Goal: Task Accomplishment & Management: Use online tool/utility

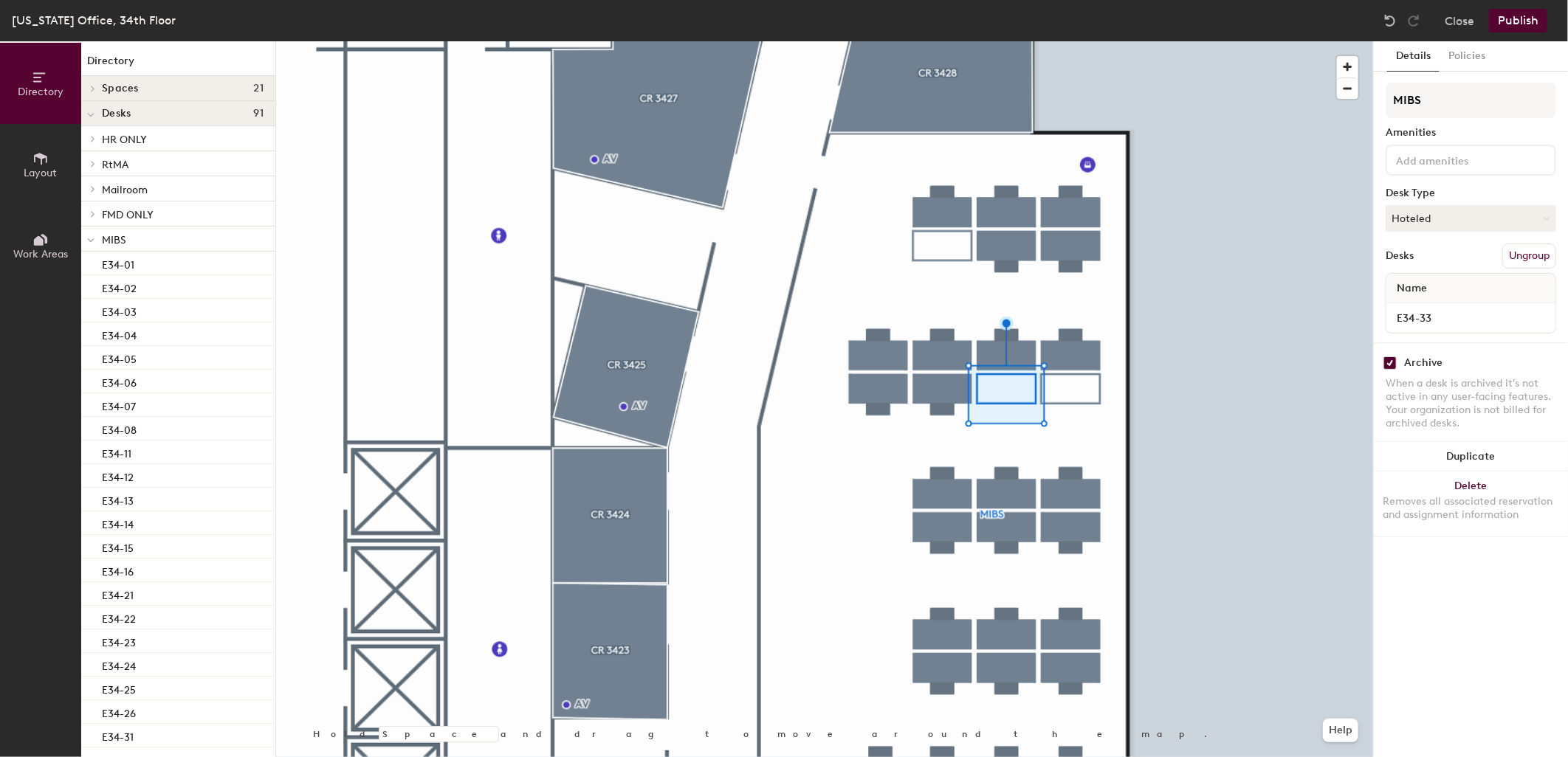
click at [1385, 363] on input "checkbox" at bounding box center [1391, 363] width 13 height 13
checkbox input "false"
click at [1391, 360] on input "checkbox" at bounding box center [1391, 363] width 13 height 13
checkbox input "false"
click at [1515, 24] on button "Publish" at bounding box center [1518, 21] width 59 height 24
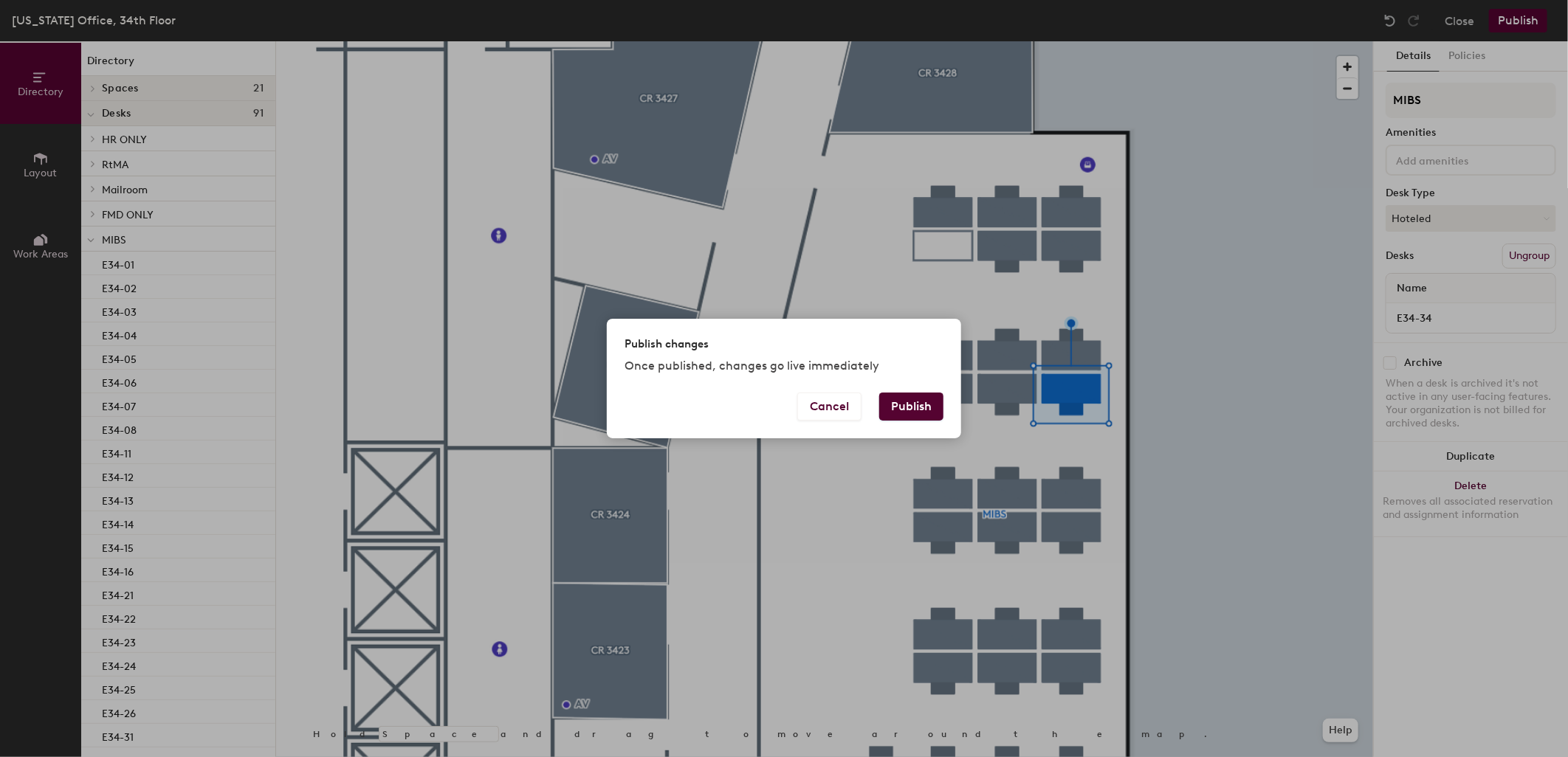
click at [911, 396] on button "Publish" at bounding box center [911, 407] width 65 height 28
